Goal: Task Accomplishment & Management: Use online tool/utility

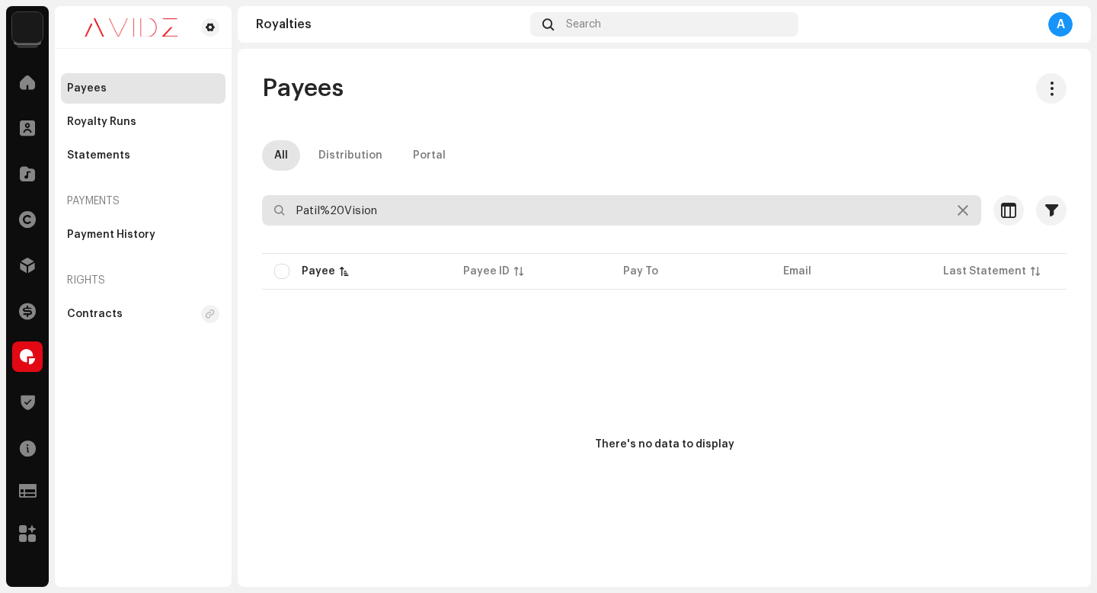
click at [449, 213] on input "Patil%20Vision" at bounding box center [621, 210] width 719 height 30
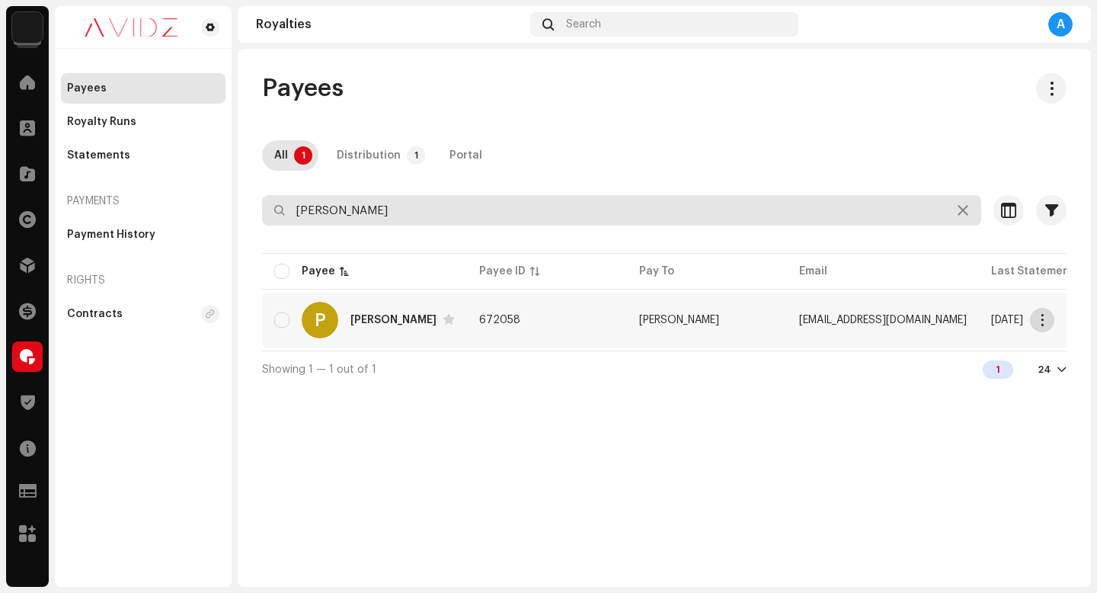
type input "[PERSON_NAME]"
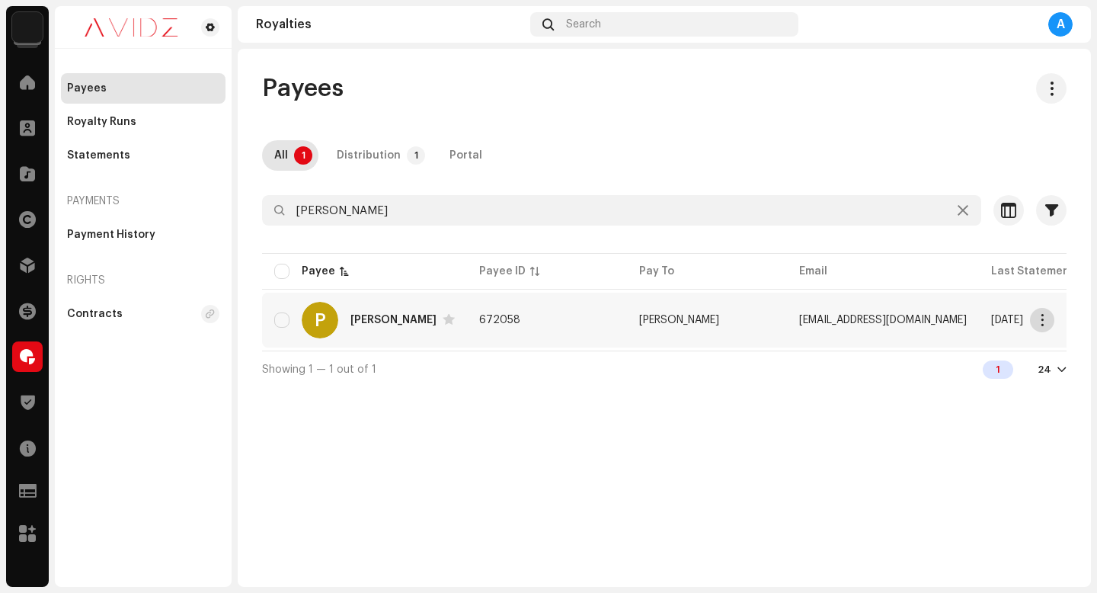
click at [1041, 322] on span "button" at bounding box center [1042, 320] width 11 height 12
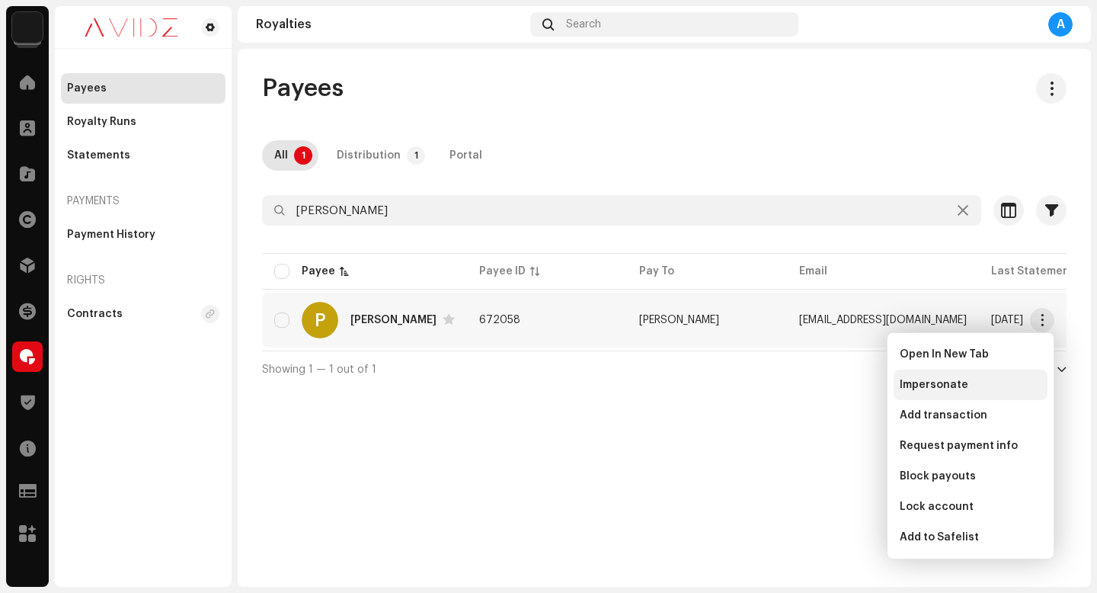
click at [941, 383] on span "Impersonate" at bounding box center [933, 385] width 69 height 12
